Goal: Task Accomplishment & Management: Manage account settings

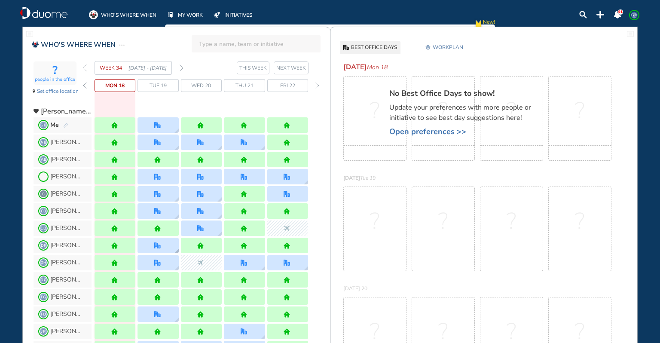
click at [151, 246] on div at bounding box center [158, 245] width 41 height 15
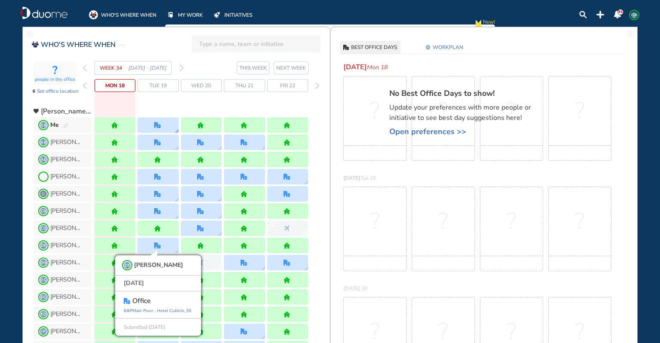
click at [159, 125] on img "office" at bounding box center [157, 125] width 6 height 6
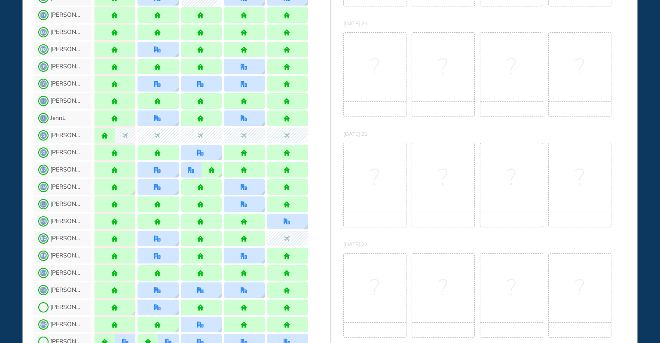
scroll to position [286, 0]
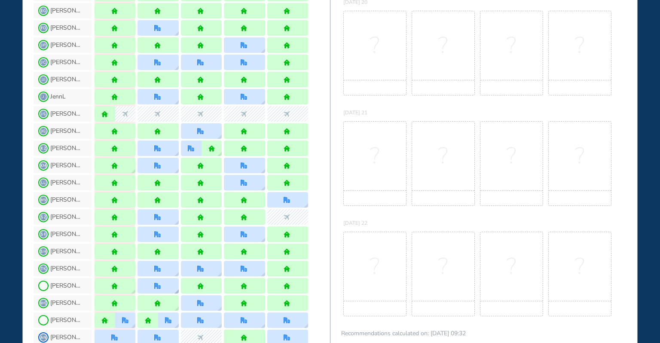
click at [156, 284] on img "office" at bounding box center [157, 286] width 6 height 6
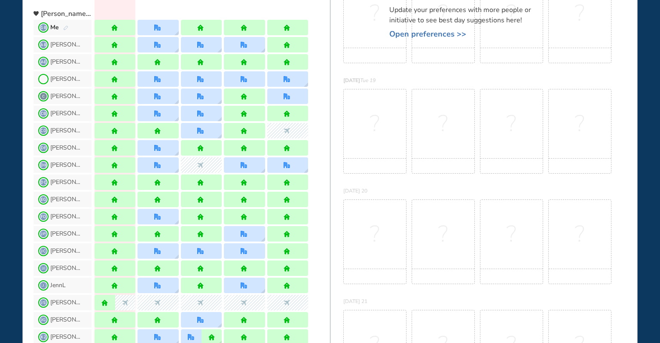
scroll to position [155, 0]
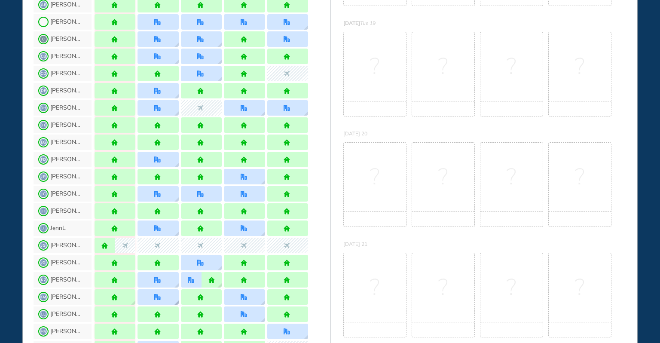
click at [159, 299] on img "office" at bounding box center [157, 297] width 6 height 6
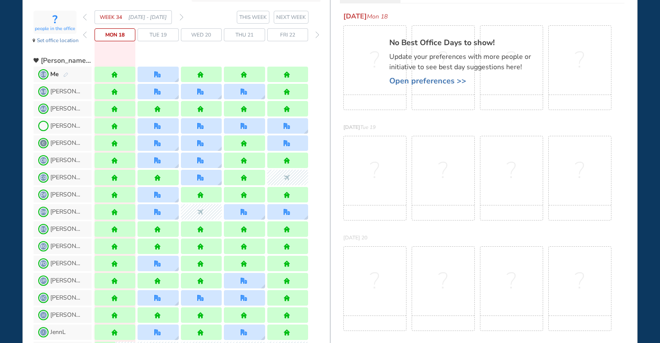
scroll to position [0, 0]
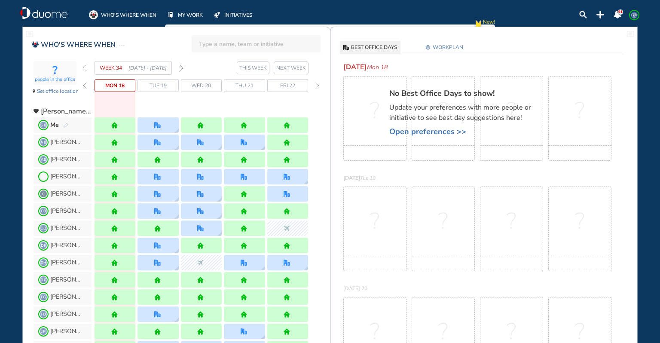
click at [181, 67] on img "forward week" at bounding box center [182, 67] width 4 height 7
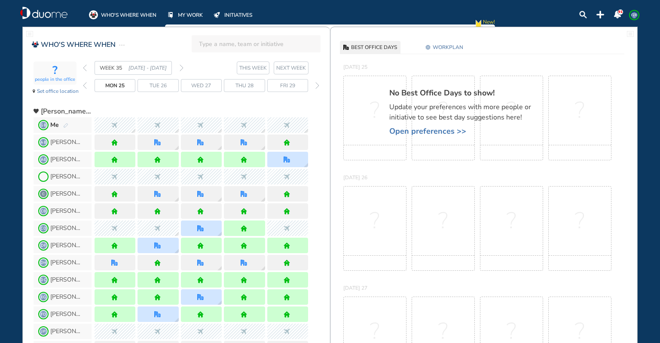
click at [182, 66] on img "forward week" at bounding box center [182, 67] width 4 height 7
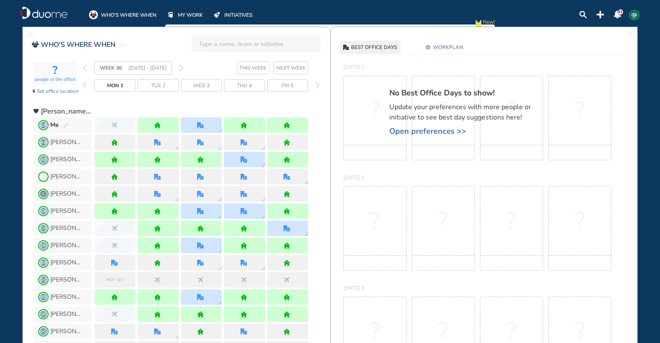
click at [182, 66] on img "forward week" at bounding box center [182, 67] width 4 height 7
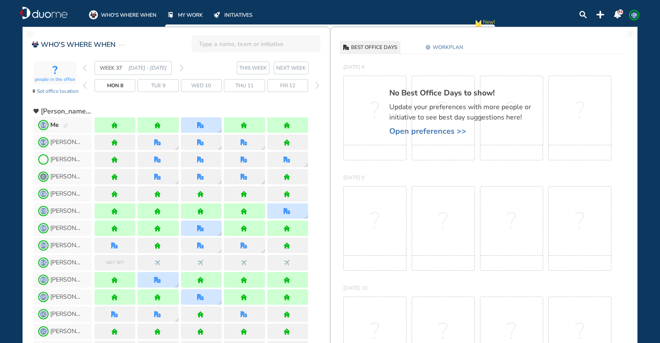
click at [180, 65] on img "forward week" at bounding box center [182, 67] width 4 height 7
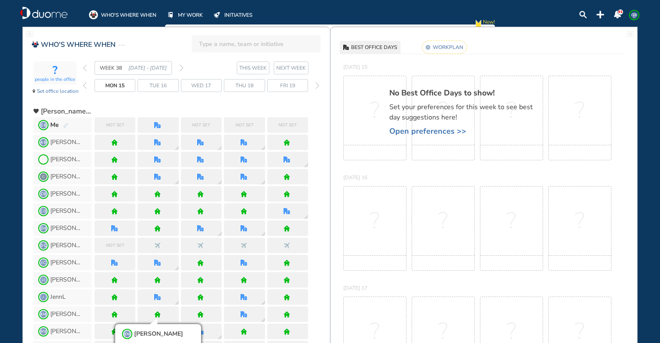
click at [84, 67] on img "back week" at bounding box center [85, 67] width 4 height 7
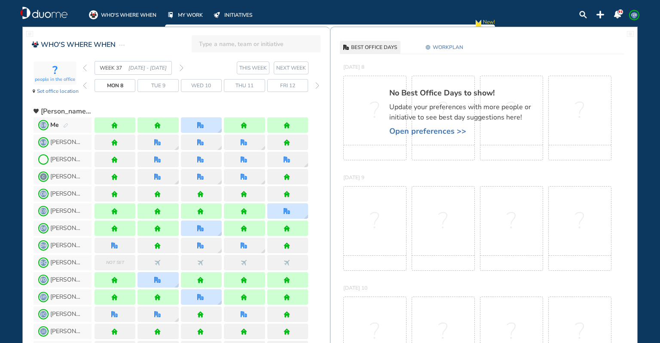
click at [84, 67] on img "back week" at bounding box center [85, 67] width 4 height 7
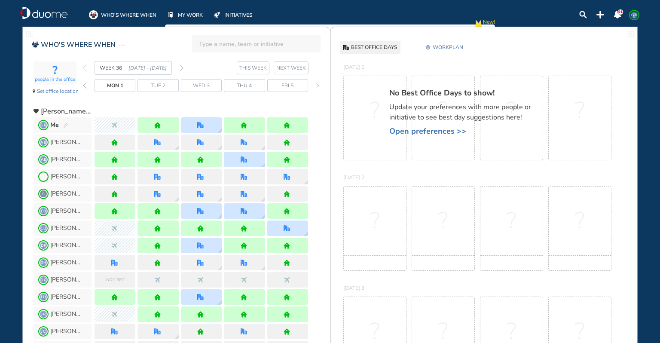
click at [83, 65] on img "back week" at bounding box center [85, 67] width 4 height 7
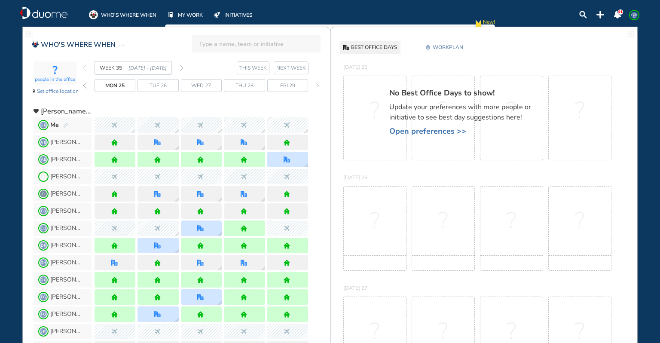
click at [83, 64] on img "back week" at bounding box center [85, 67] width 4 height 7
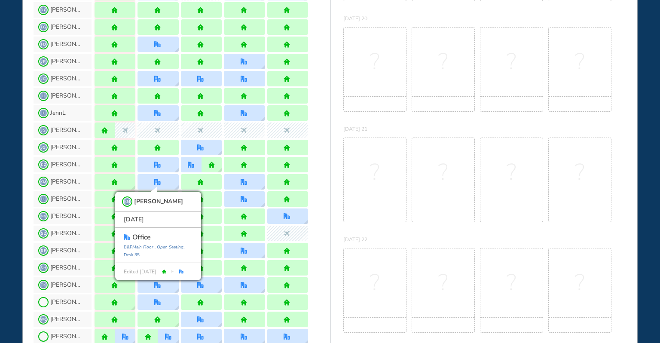
scroll to position [286, 0]
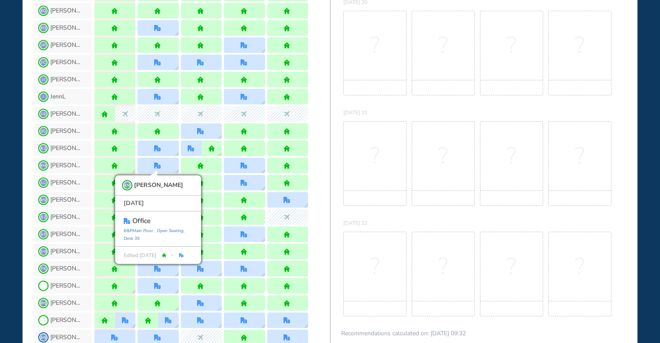
click at [339, 267] on div "[DATE] 22 ? ? ? ?" at bounding box center [484, 269] width 307 height 110
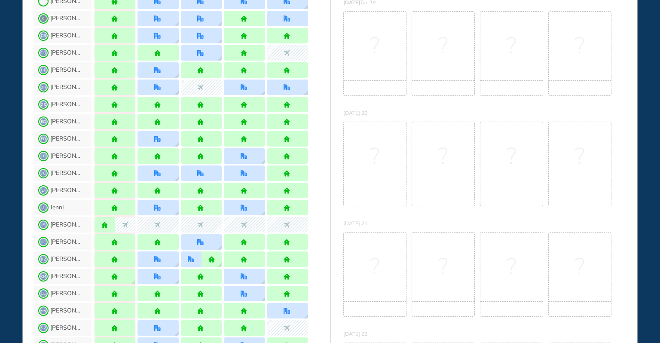
scroll to position [0, 0]
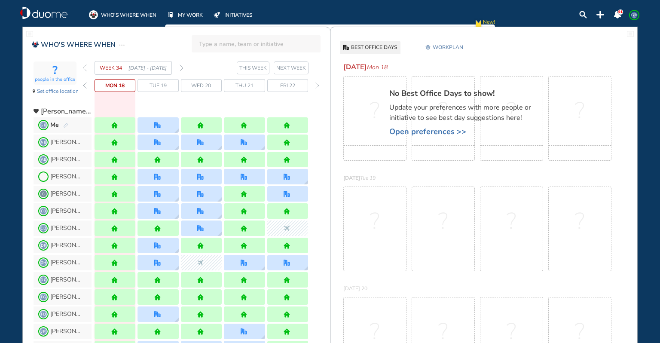
click at [182, 68] on img "forward week" at bounding box center [182, 67] width 4 height 7
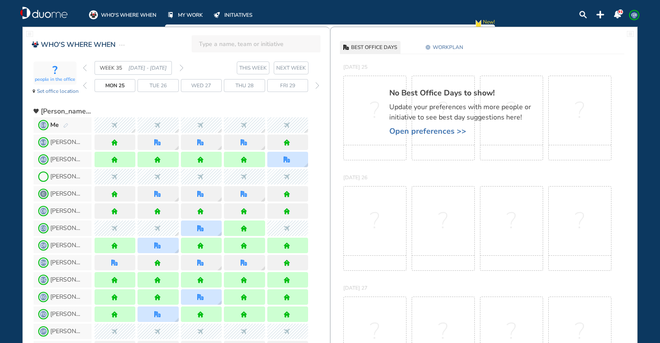
click at [182, 66] on img "forward week" at bounding box center [182, 67] width 4 height 7
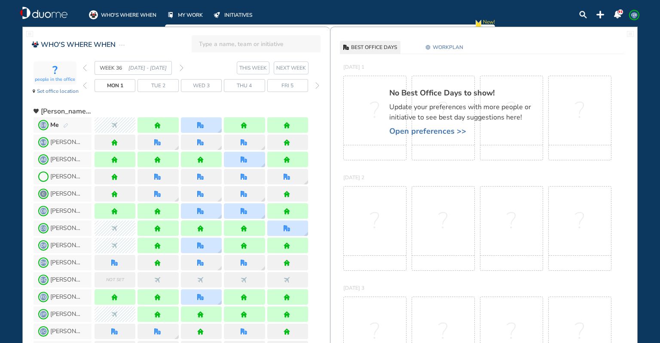
click at [182, 64] on img "forward week" at bounding box center [182, 67] width 4 height 7
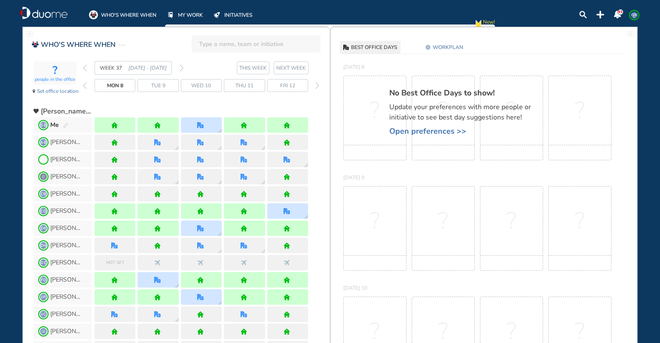
click at [180, 66] on img "forward week" at bounding box center [182, 67] width 4 height 7
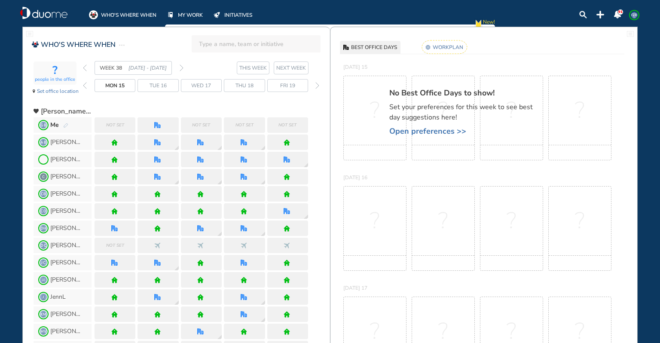
click at [636, 15] on span "GB" at bounding box center [634, 15] width 7 height 7
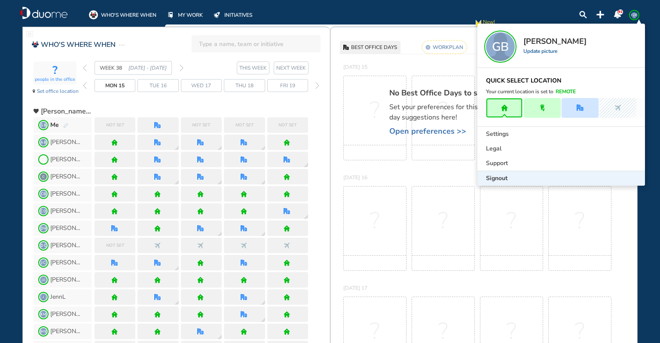
click at [576, 179] on div "Signout" at bounding box center [562, 178] width 168 height 15
